Goal: Complete application form

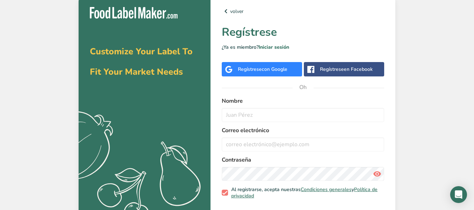
scroll to position [25, 0]
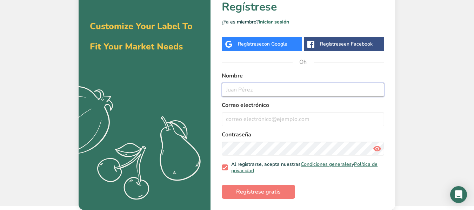
click at [259, 95] on input "text" at bounding box center [303, 90] width 163 height 14
type input "[PERSON_NAME]"
click at [264, 114] on input "email" at bounding box center [303, 119] width 163 height 14
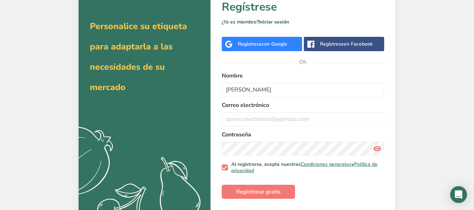
click at [270, 105] on label "Correo electrónico" at bounding box center [303, 105] width 163 height 8
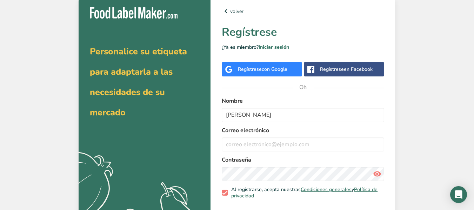
click at [284, 73] on div "Regístrese con Google" at bounding box center [262, 69] width 80 height 14
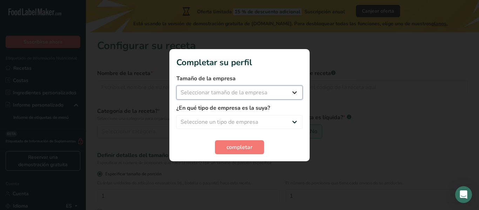
click at [275, 89] on select "Seleccionar tamaño de la empresa Menos de 10 empleados De 10 a 50 empleados De …" at bounding box center [240, 93] width 126 height 14
select select "2"
click at [177, 86] on select "Seleccionar tamaño de la empresa Menos de 10 empleados De 10 a 50 empleados De …" at bounding box center [240, 93] width 126 height 14
click at [254, 125] on select "Seleccione un tipo de empresa Fabricante de alimentos envasados Restaurante y c…" at bounding box center [240, 122] width 126 height 14
click at [217, 115] on select "Seleccione un tipo de empresa Fabricante de alimentos envasados Restaurante y c…" at bounding box center [240, 122] width 126 height 14
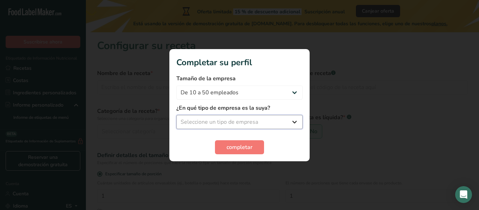
select select "5"
click at [177, 115] on select "Seleccione un tipo de empresa Fabricante de alimentos envasados Restaurante y c…" at bounding box center [240, 122] width 126 height 14
click at [236, 144] on font "completar" at bounding box center [240, 148] width 26 height 8
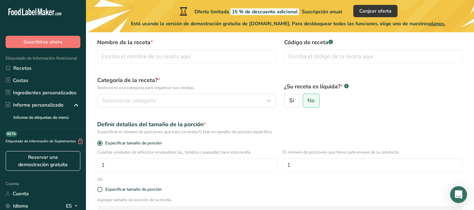
scroll to position [33, 0]
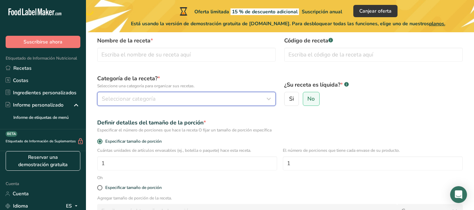
click at [241, 102] on div "Seleccionar categoría" at bounding box center [184, 99] width 165 height 8
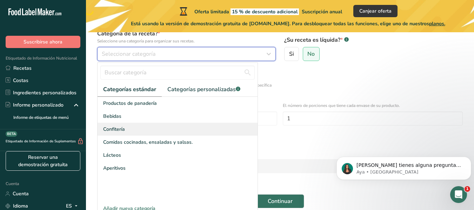
scroll to position [0, 0]
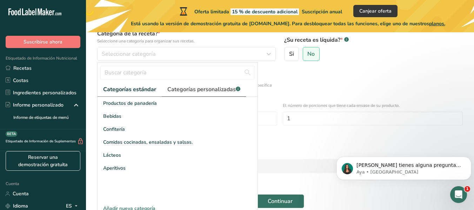
click at [204, 94] on link "Categorías personalizadas .a-a{fill:#347362;}.b-a{fill:#fff;}" at bounding box center [204, 89] width 84 height 14
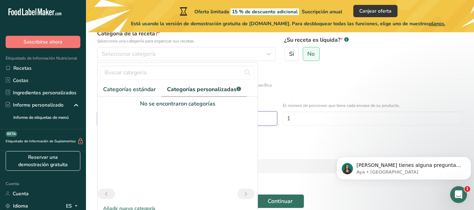
click at [259, 115] on input "1" at bounding box center [187, 119] width 180 height 14
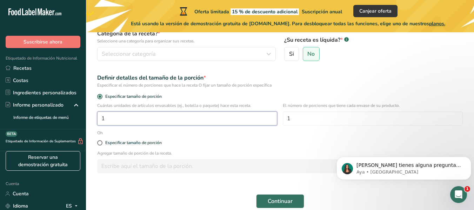
click at [197, 122] on input "1" at bounding box center [187, 119] width 180 height 14
